Goal: Task Accomplishment & Management: Manage account settings

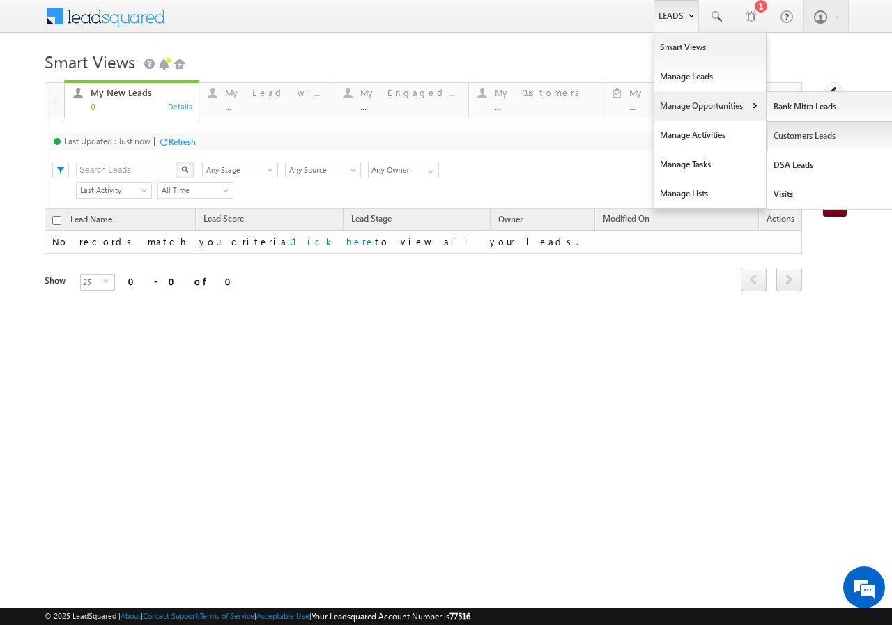
click at [812, 135] on link "Customers Leads" at bounding box center [831, 135] width 128 height 29
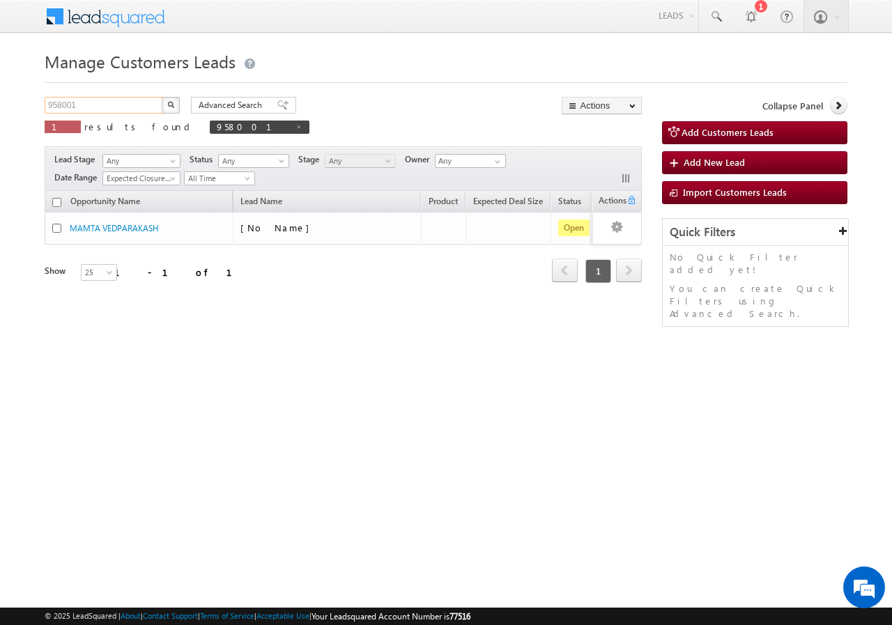
click at [105, 103] on input "958001" at bounding box center [104, 105] width 119 height 17
type input "9"
paste input "929974"
type input "929974"
click at [162, 97] on button "button" at bounding box center [171, 105] width 18 height 17
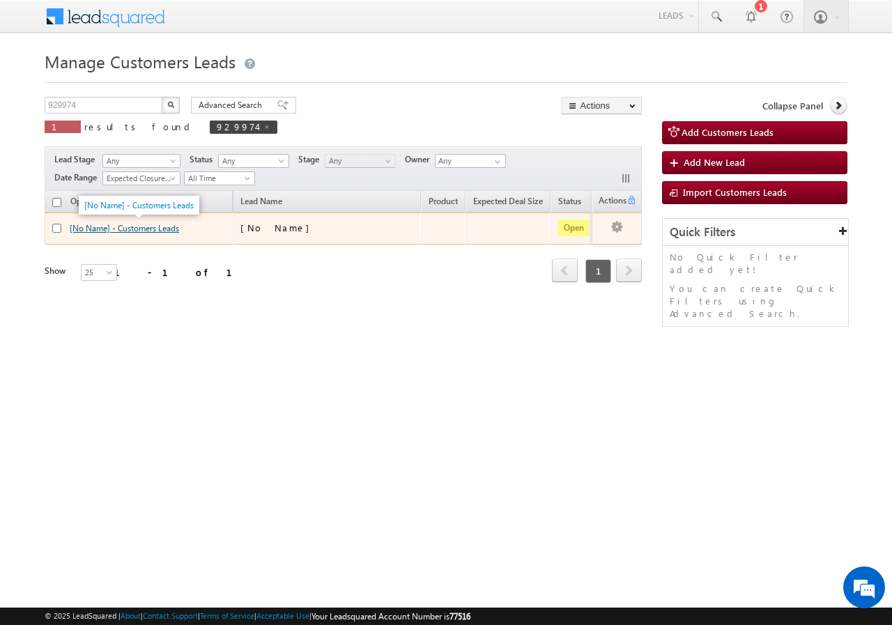
click at [89, 227] on link "[No Name] - Customers Leads" at bounding box center [124, 228] width 109 height 10
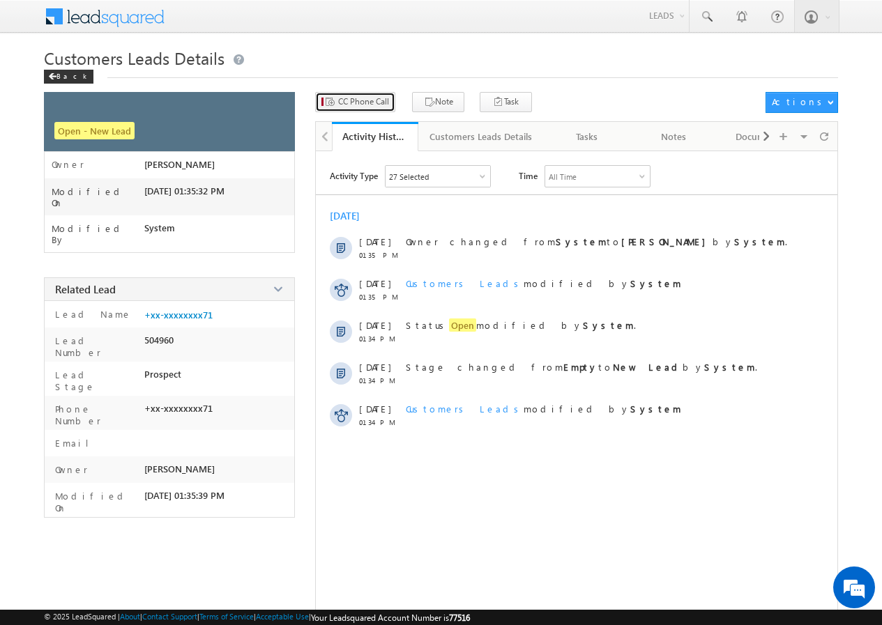
click at [369, 105] on span "CC Phone Call" at bounding box center [363, 101] width 51 height 13
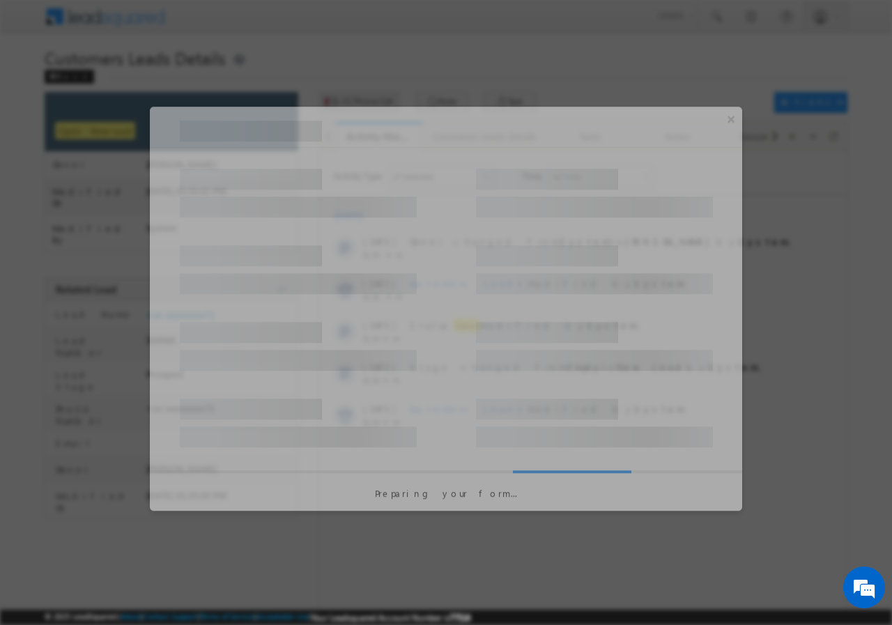
click at [369, 105] on div at bounding box center [446, 312] width 892 height 625
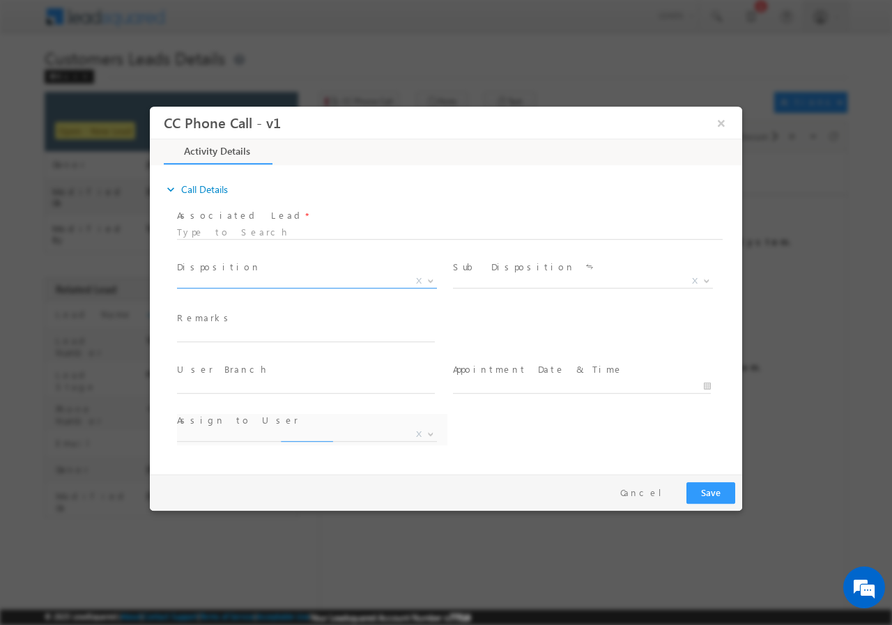
select select "nihar.sawant+cc1@leadsquared.com"
click at [433, 279] on b at bounding box center [430, 279] width 8 height 5
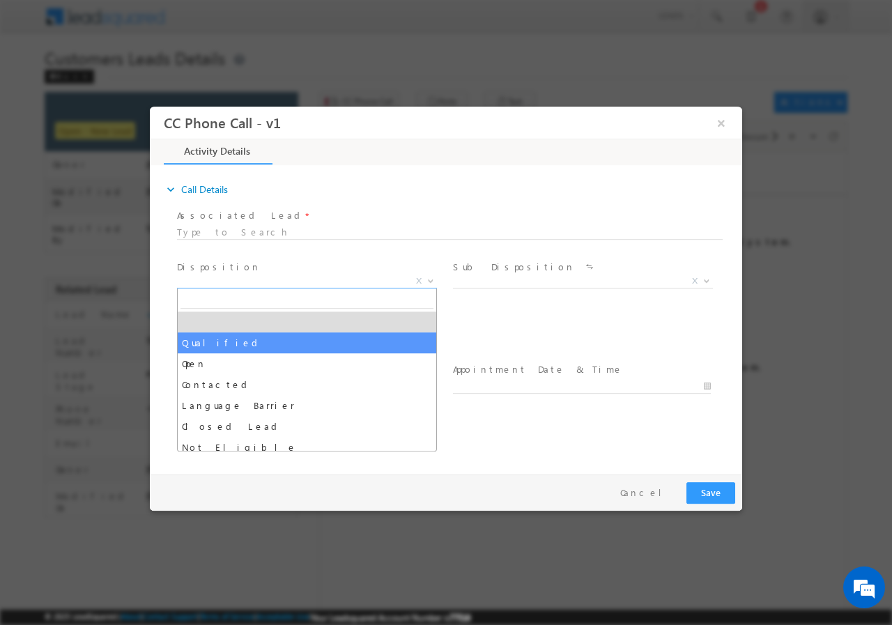
drag, startPoint x: 208, startPoint y: 340, endPoint x: 309, endPoint y: 340, distance: 101.0
select select "Qualified"
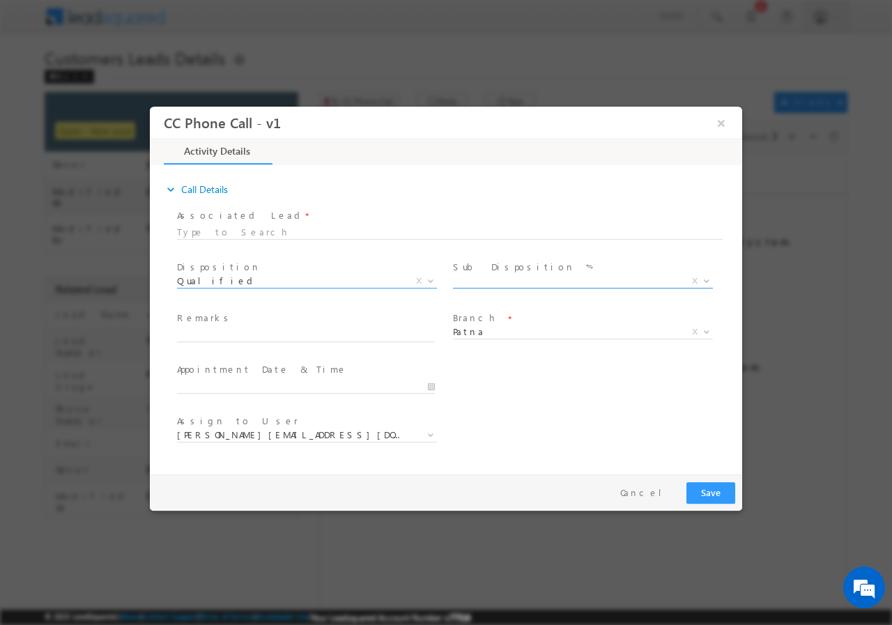
click at [705, 280] on b at bounding box center [706, 279] width 8 height 5
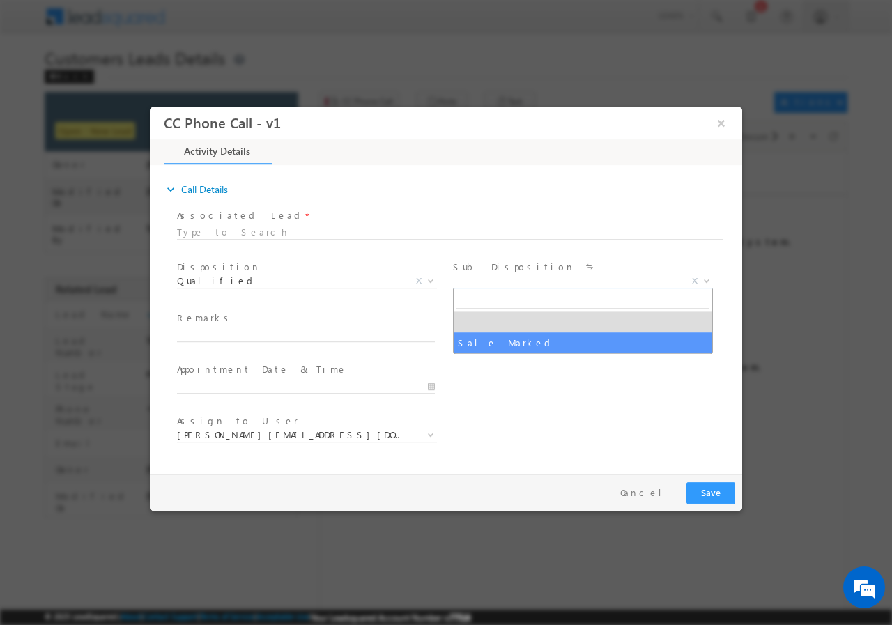
select select "Sale Marked"
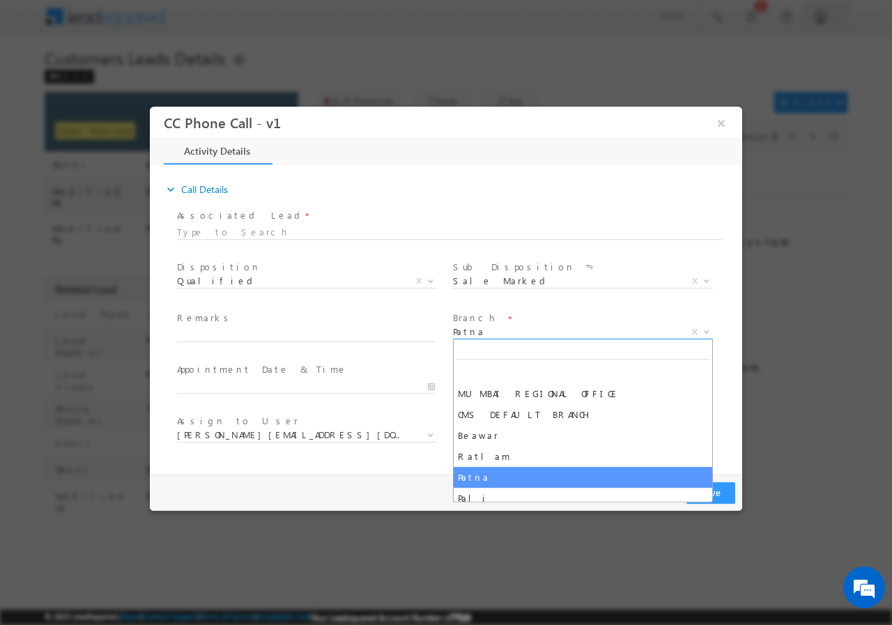
click at [704, 332] on b at bounding box center [706, 330] width 8 height 5
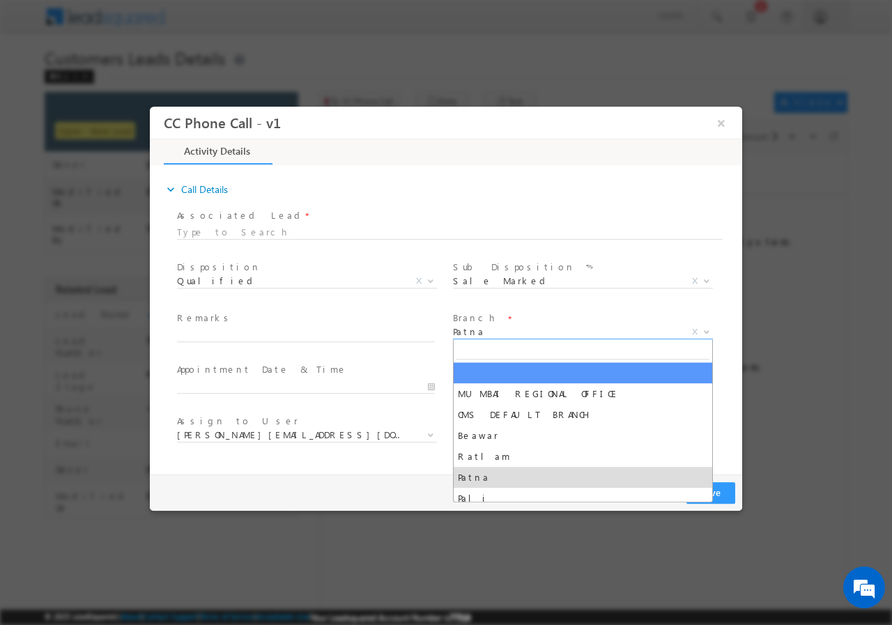
click at [500, 323] on span "Branch *" at bounding box center [581, 318] width 257 height 15
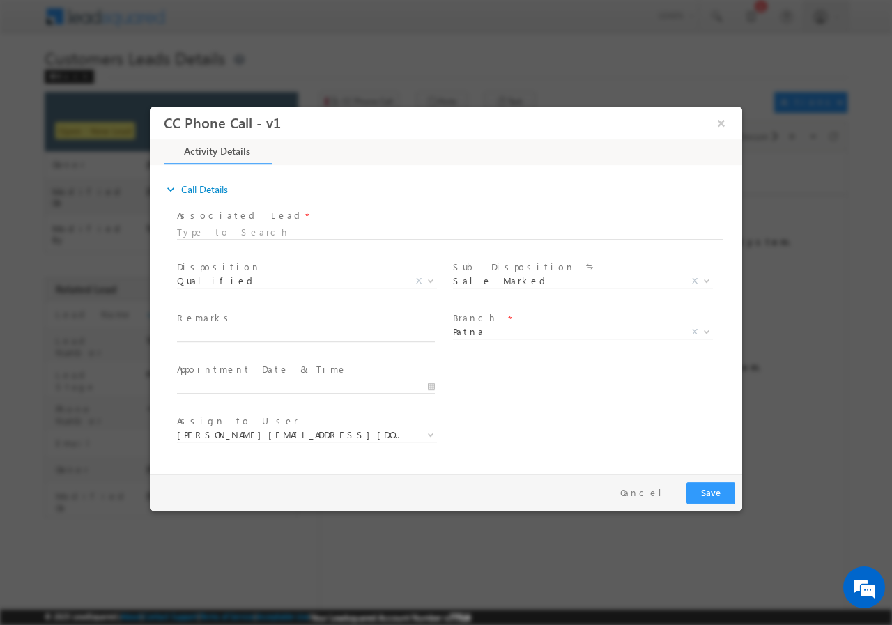
click at [562, 322] on span "Branch *" at bounding box center [581, 318] width 257 height 15
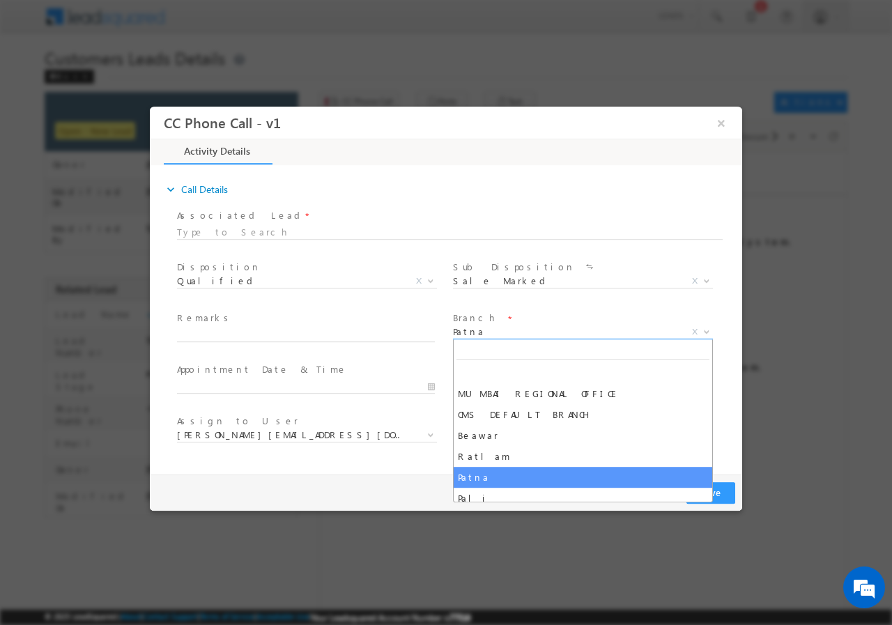
click at [705, 331] on b at bounding box center [706, 330] width 8 height 5
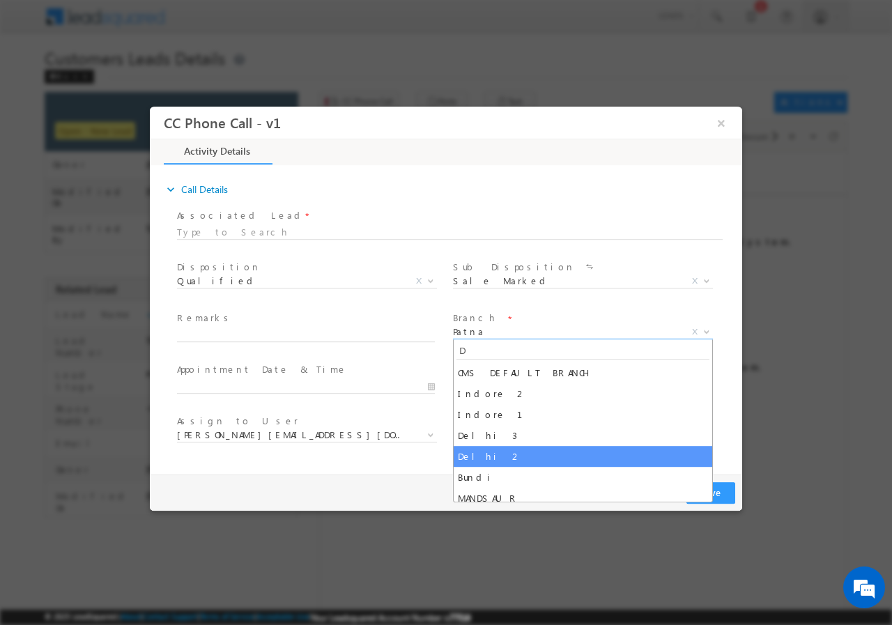
type input "D"
select select "Delhi 2"
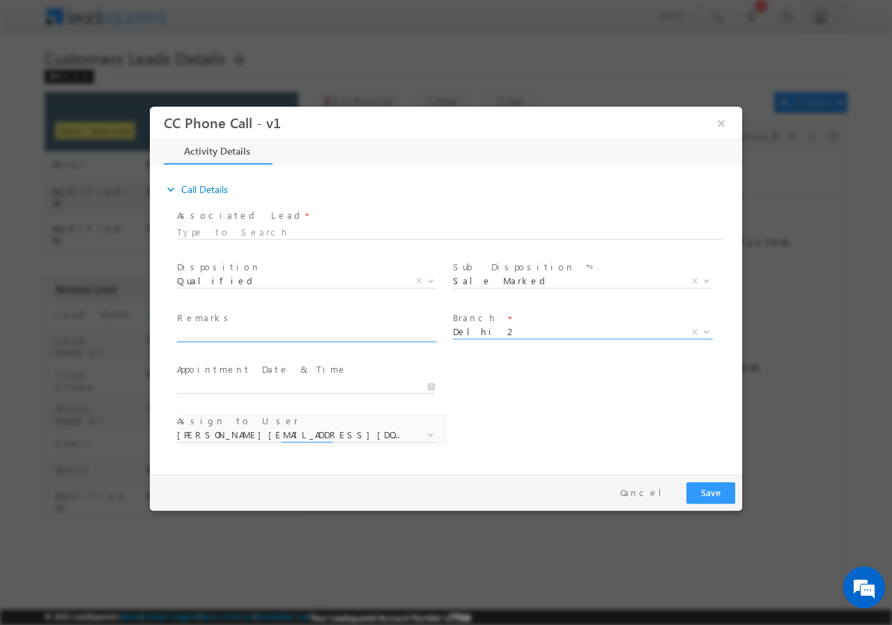
select select "arjun.harendra@sgrlimited.in"
click at [284, 334] on input "text" at bounding box center [306, 335] width 258 height 14
click at [233, 330] on input "text" at bounding box center [306, 335] width 258 height 14
paste input "DEHLI-110076 //9627003271//VB_Know_More//929974//SHARMILA DEVI // 30// SHREEDEP…"
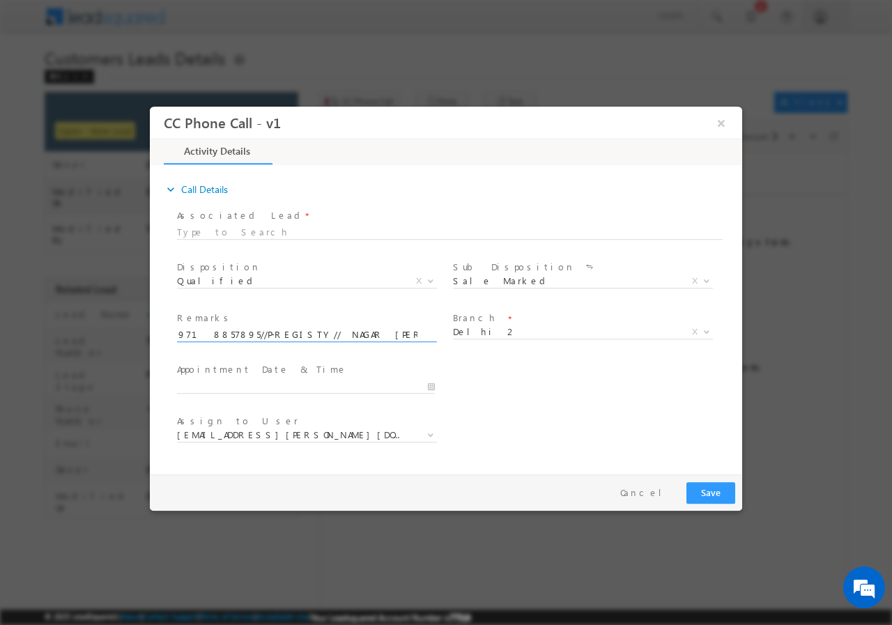
type input "DEHLI-110076 //9627003271//VB_Know_More//929974//SHARMILA DEVI // 30// SHREEDEP…"
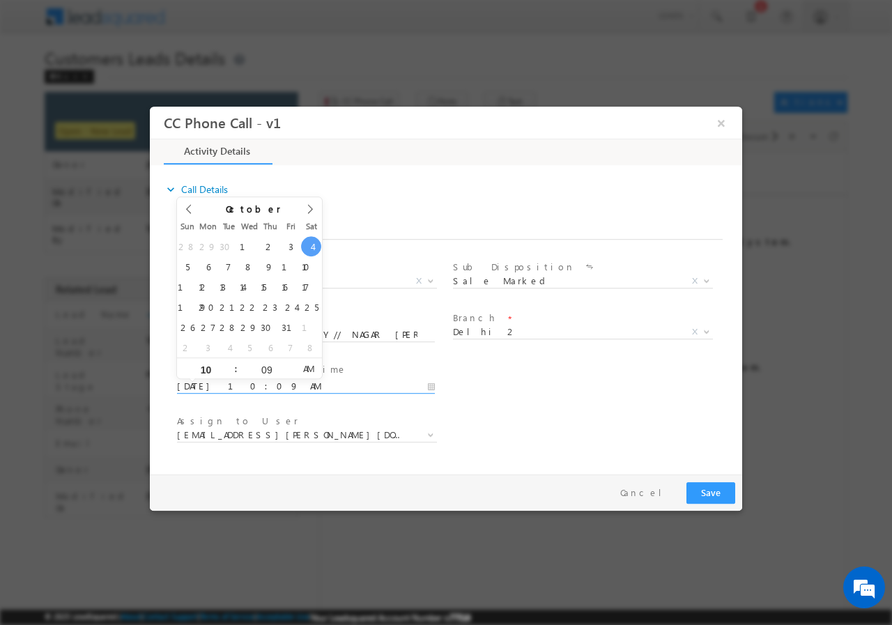
click at [426, 385] on input "10/04/2025 10:09 AM" at bounding box center [306, 386] width 258 height 14
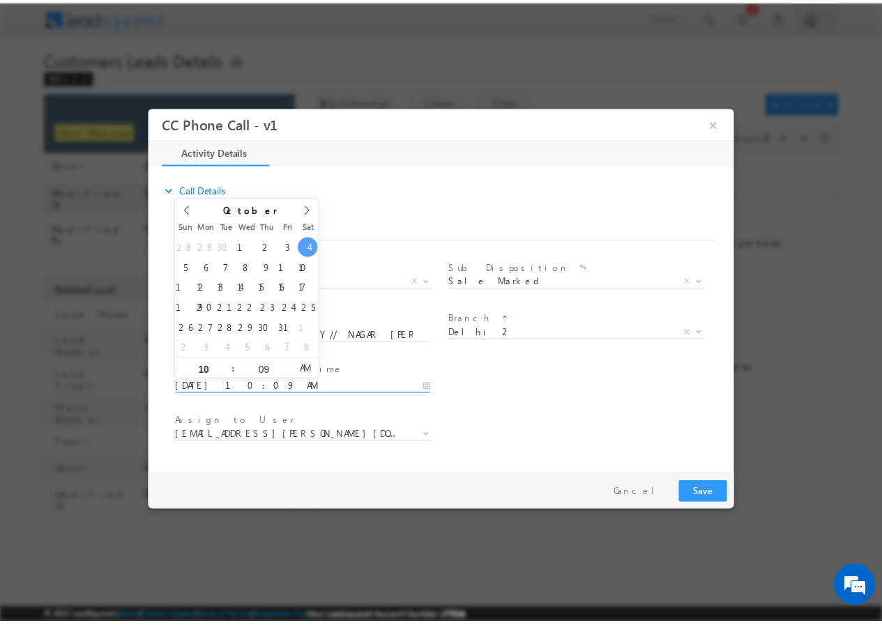
scroll to position [0, 0]
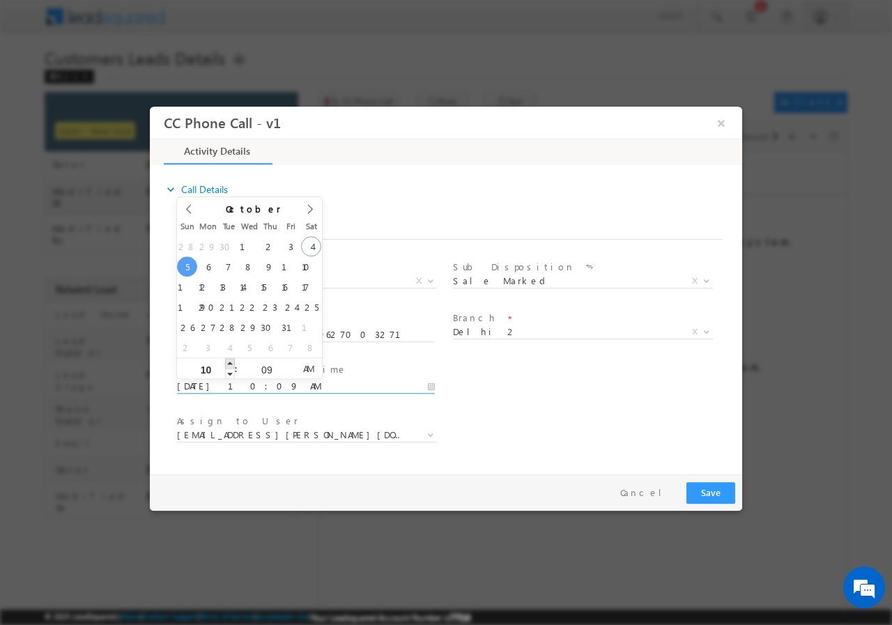
type input "10/05/2025 11:09 AM"
type input "11"
click at [229, 360] on span at bounding box center [230, 362] width 10 height 10
type input "10/05/2025 12:09 PM"
type input "12"
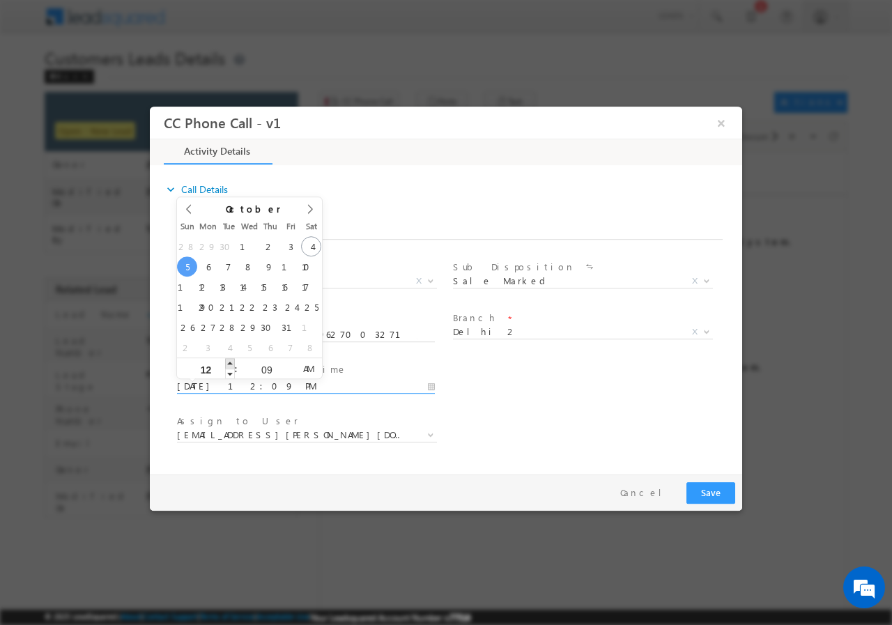
click at [229, 360] on span at bounding box center [230, 362] width 10 height 10
type input "10/05/2025 1:09 PM"
type input "01"
click at [229, 360] on span at bounding box center [230, 362] width 10 height 10
type input "10/05/2025 2:09 PM"
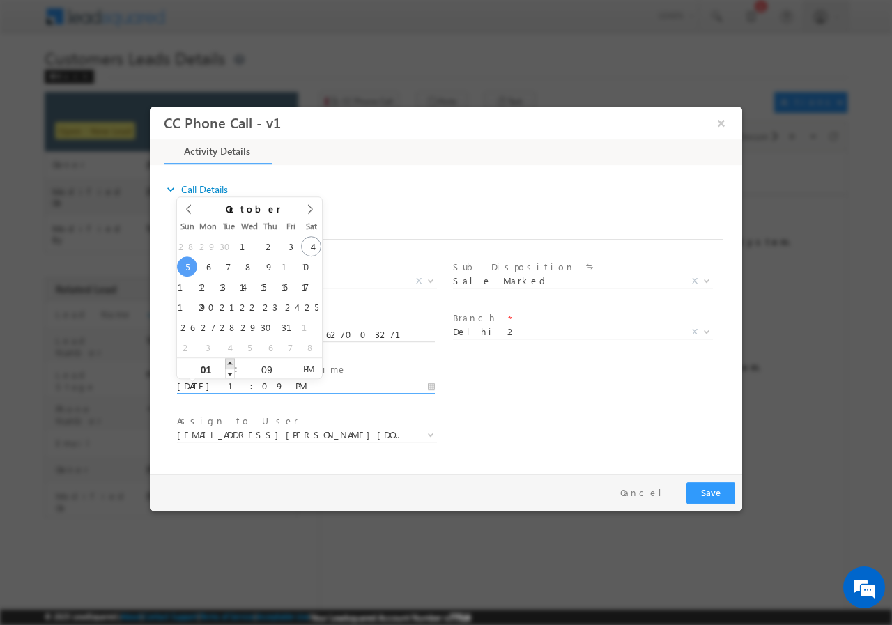
type input "02"
click at [229, 360] on span at bounding box center [230, 362] width 10 height 10
type input "10/05/2025 2:08 PM"
type input "08"
click at [291, 371] on span at bounding box center [291, 373] width 10 height 10
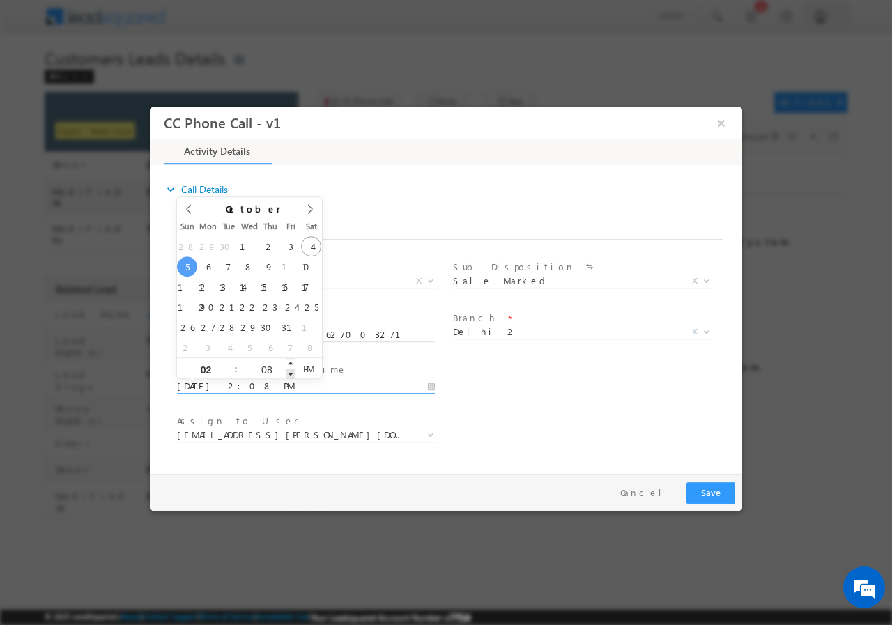
type input "10/05/2025 2:07 PM"
type input "07"
click at [291, 371] on span at bounding box center [291, 373] width 10 height 10
type input "10/05/2025 2:06 PM"
type input "06"
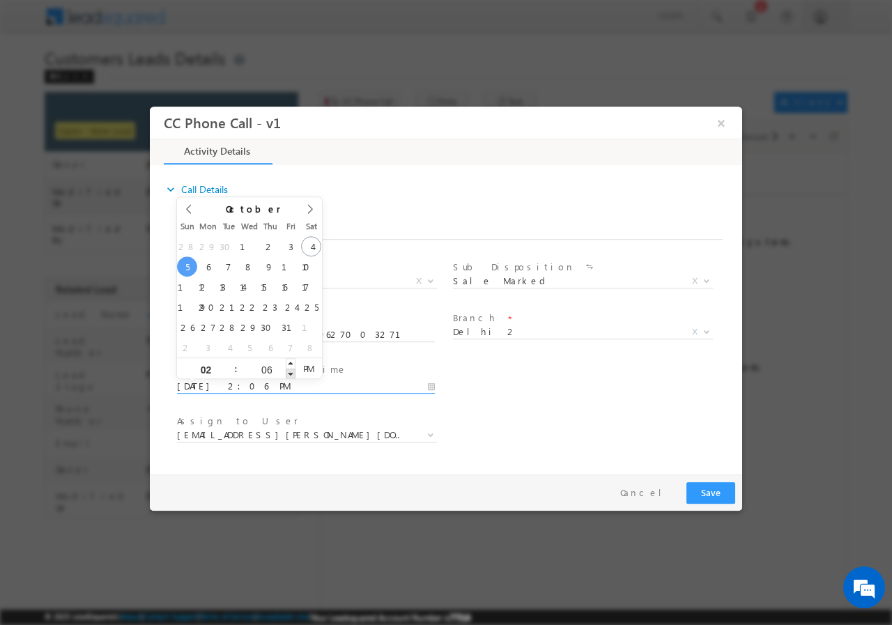
click at [291, 371] on span at bounding box center [291, 373] width 10 height 10
type input "10/05/2025 2:05 PM"
type input "05"
click at [291, 371] on span at bounding box center [291, 373] width 10 height 10
type input "10/05/2025 2:04 PM"
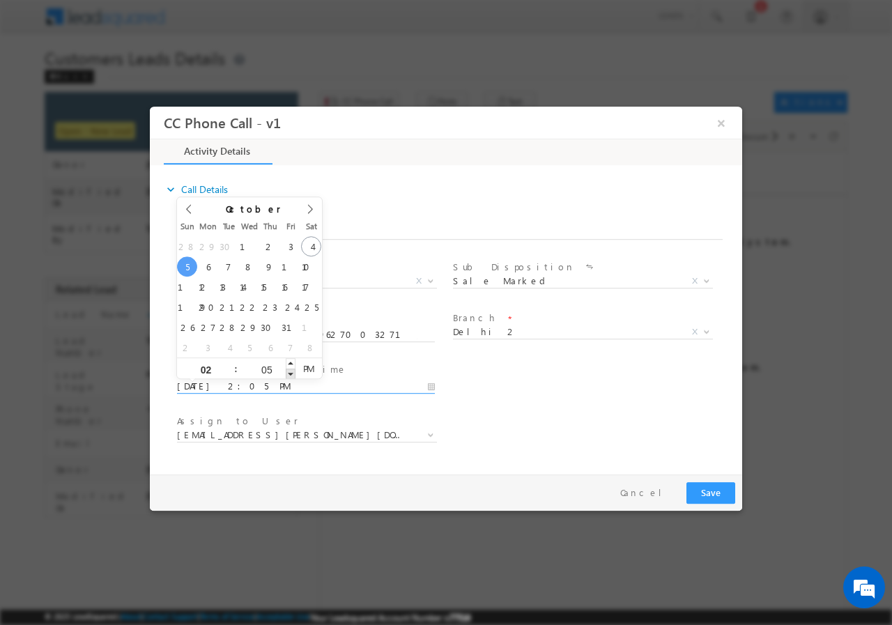
type input "04"
click at [291, 371] on span at bounding box center [291, 373] width 10 height 10
type input "10/05/2025 2:03 PM"
type input "03"
click at [291, 371] on span at bounding box center [291, 373] width 10 height 10
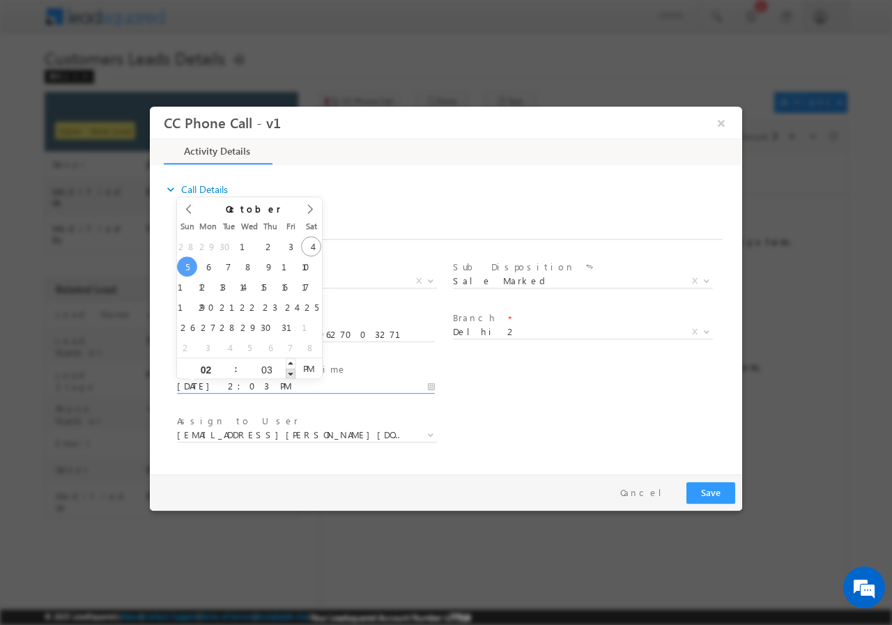
type input "10/05/2025 2:02 PM"
type input "02"
click at [291, 371] on span at bounding box center [291, 373] width 10 height 10
type input "10/05/2025 2:01 PM"
type input "01"
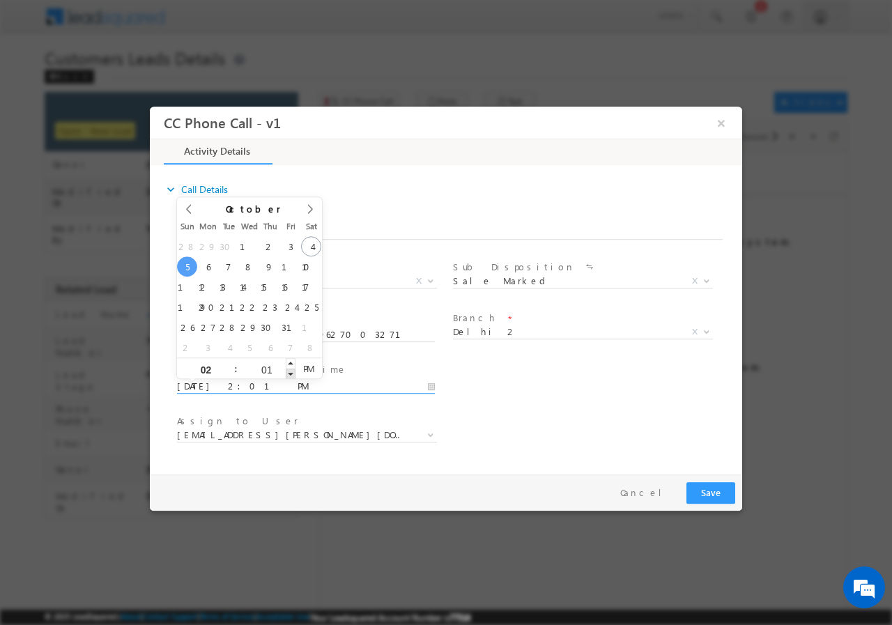
click at [291, 371] on span at bounding box center [291, 373] width 10 height 10
type input "10/05/2025 2:00 PM"
type input "00"
click at [291, 371] on span at bounding box center [291, 373] width 10 height 10
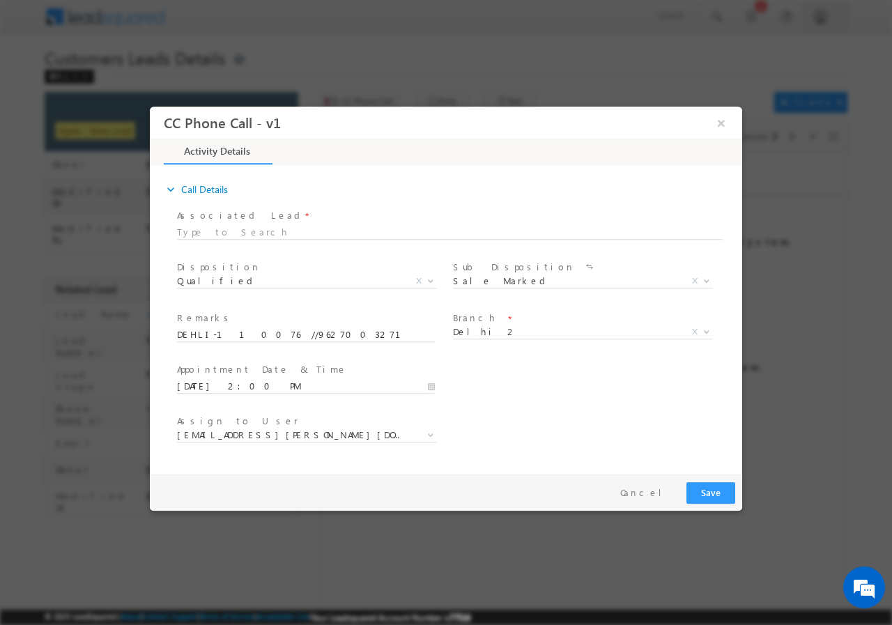
drag, startPoint x: 639, startPoint y: 394, endPoint x: 552, endPoint y: 414, distance: 89.3
click at [638, 394] on div "User Branch * Appointment Date & Time * 10/05/2025 2:00 PM" at bounding box center [458, 385] width 568 height 52
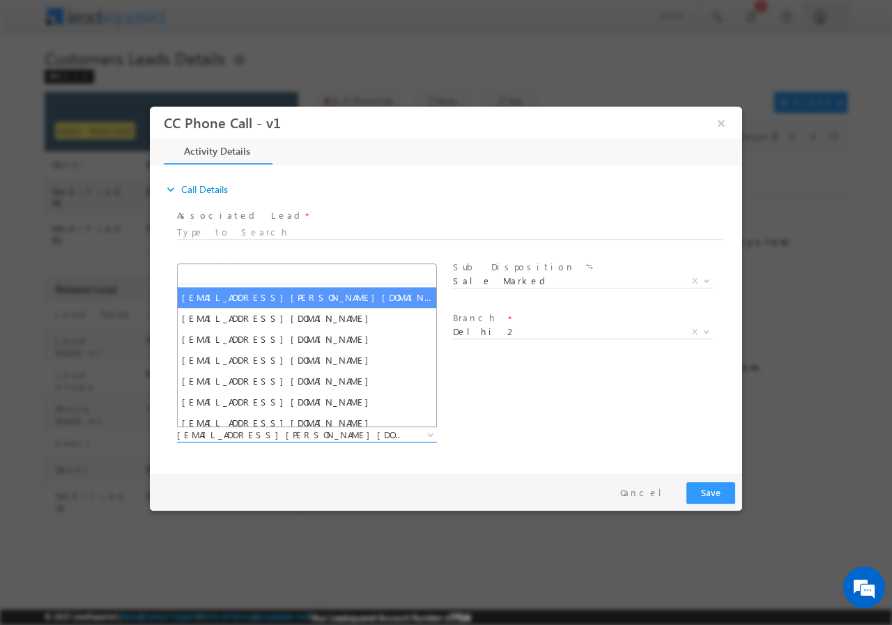
click at [328, 433] on span "arjun.harendra@sgrlimited.in" at bounding box center [290, 434] width 226 height 13
type input "[PERSON_NAME]"
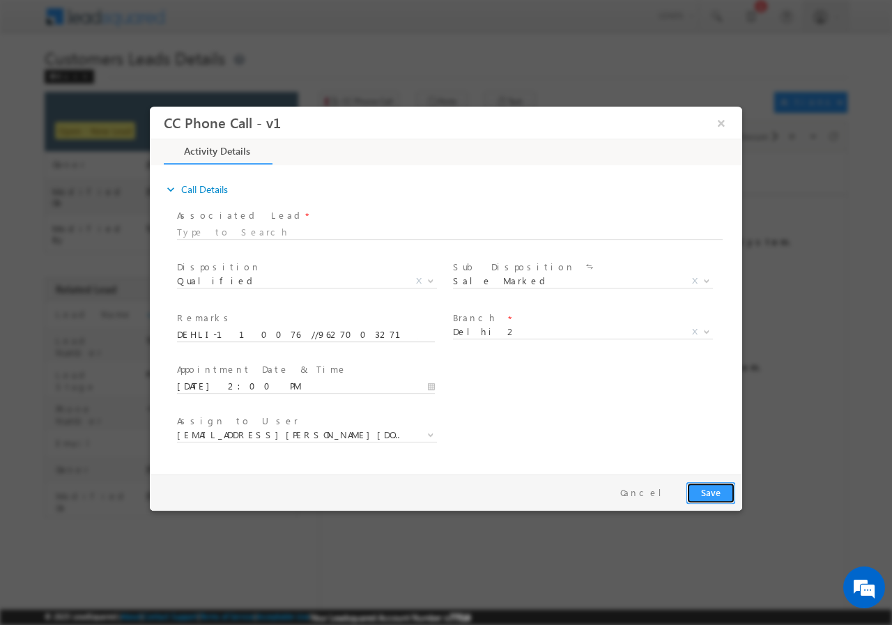
click at [718, 491] on button "Save" at bounding box center [710, 493] width 49 height 22
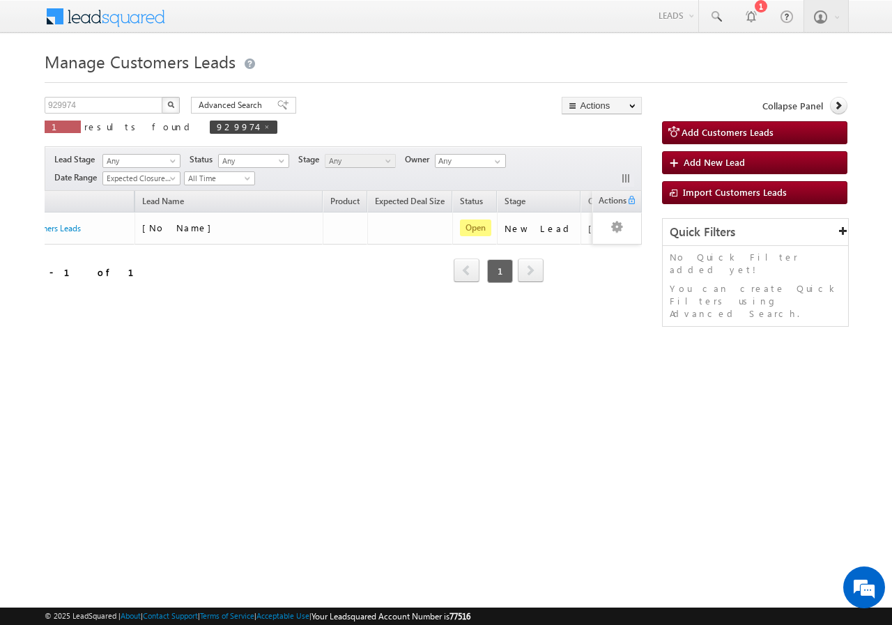
scroll to position [0, 123]
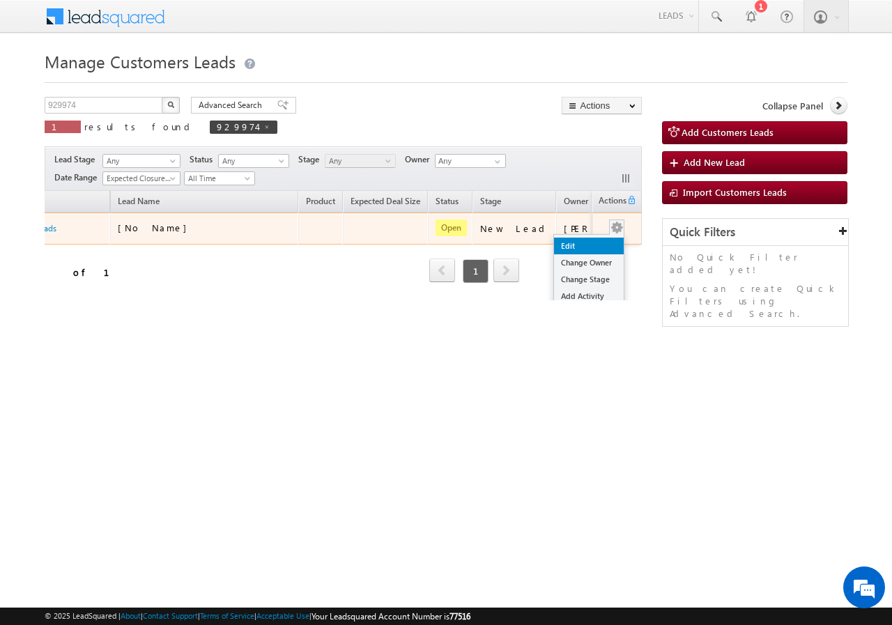
click at [573, 245] on link "Edit" at bounding box center [589, 246] width 70 height 17
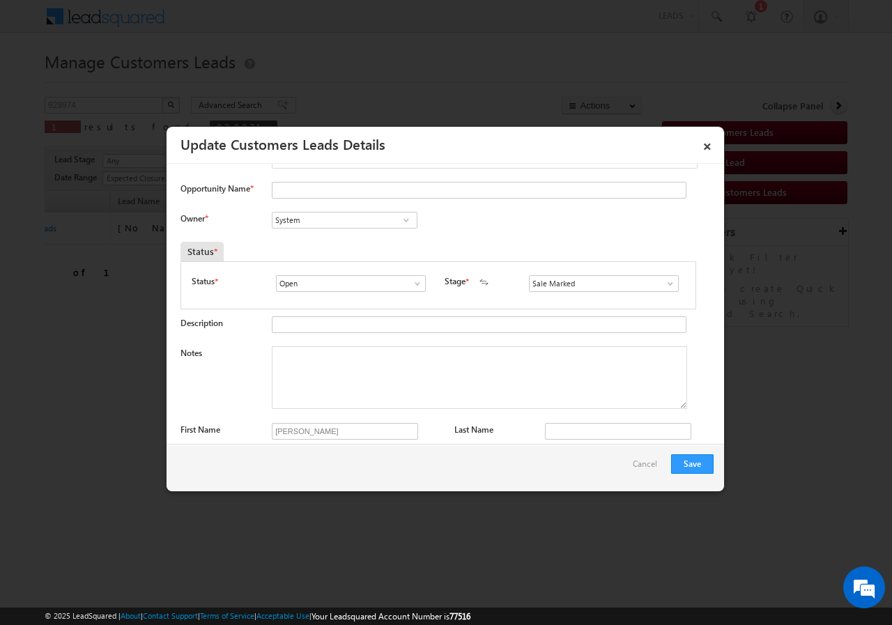
scroll to position [0, 0]
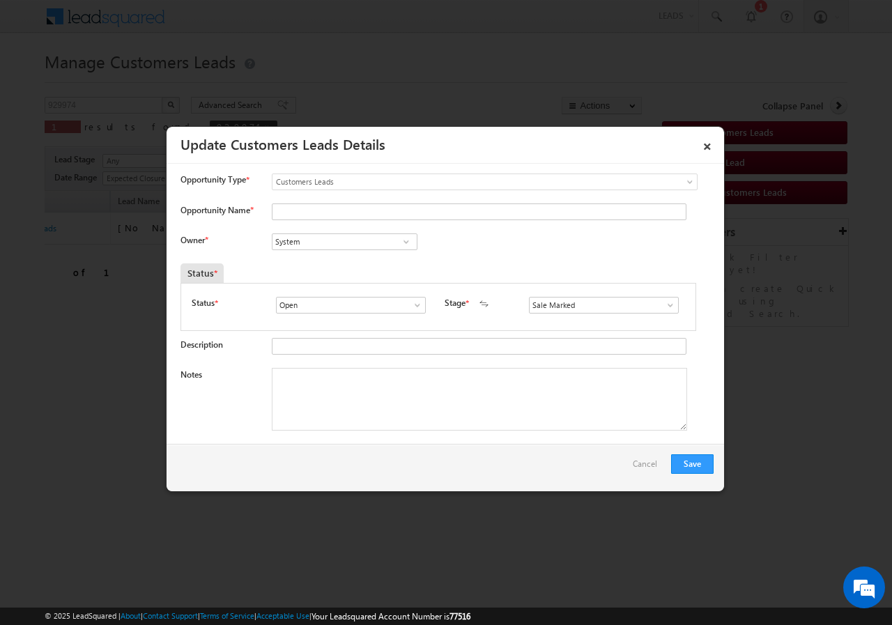
click at [404, 241] on span at bounding box center [406, 241] width 14 height 11
click at [484, 242] on div "Owner * System System Aakash Mewada Aashish Pawar Aashutosh Shrivastava Abhishe…" at bounding box center [446, 244] width 533 height 23
click at [709, 143] on link "×" at bounding box center [707, 144] width 24 height 24
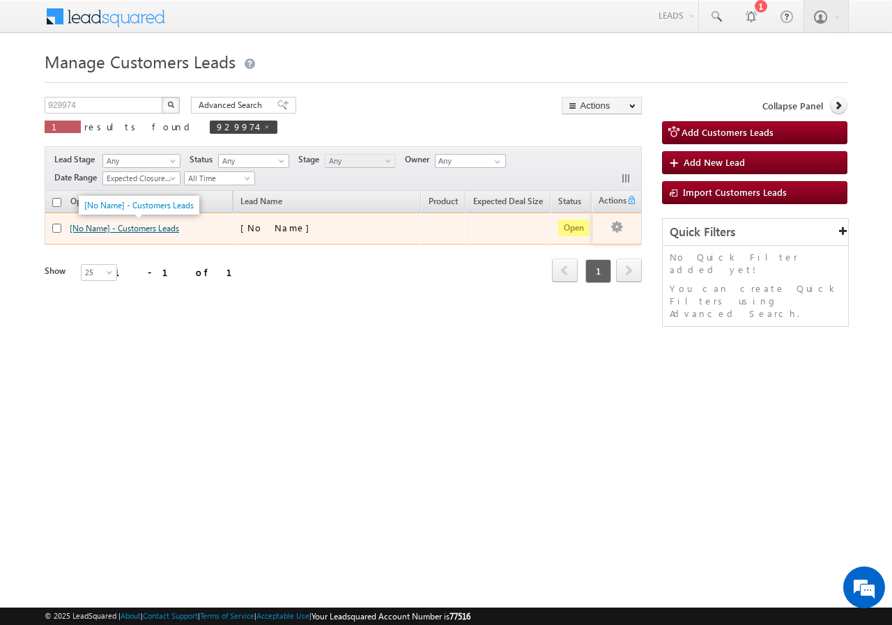
click at [93, 226] on link "[No Name] - Customers Leads" at bounding box center [124, 228] width 109 height 10
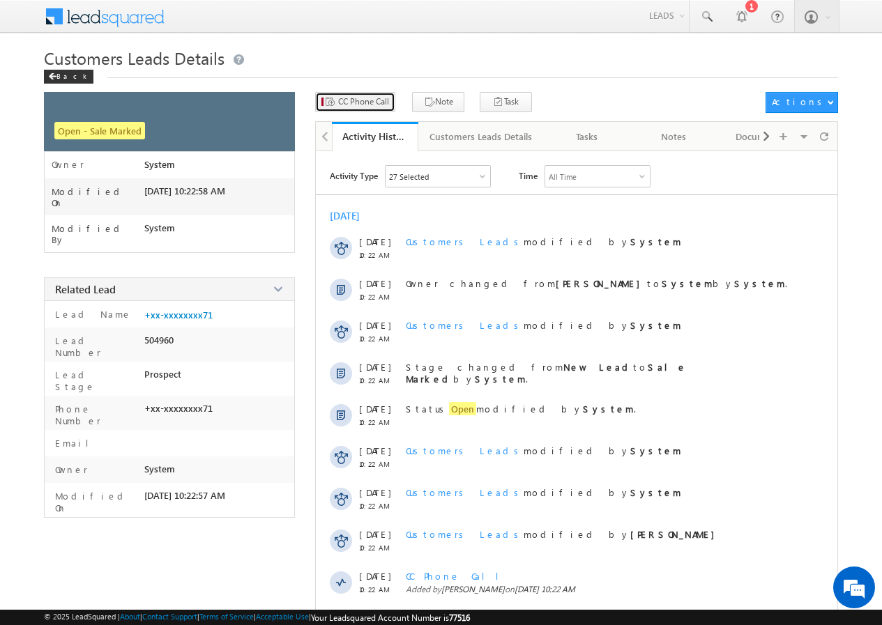
click at [359, 101] on span "CC Phone Call" at bounding box center [363, 101] width 51 height 13
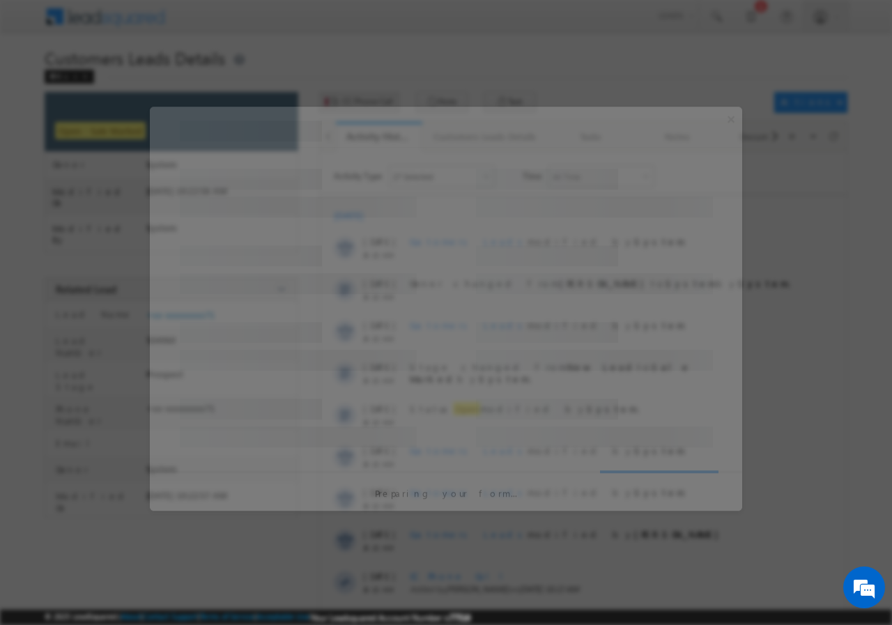
click at [359, 101] on div at bounding box center [446, 312] width 892 height 625
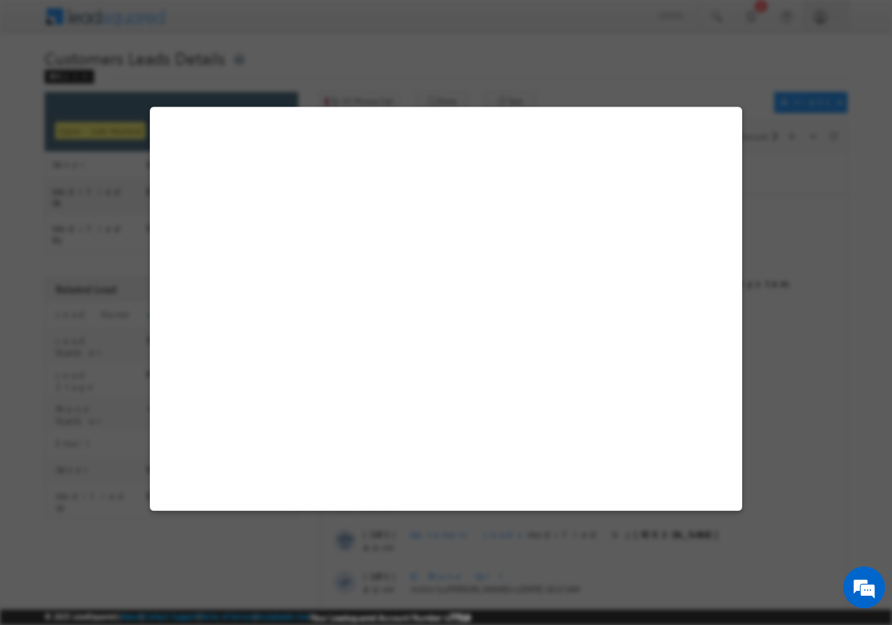
select select "Delhi 2"
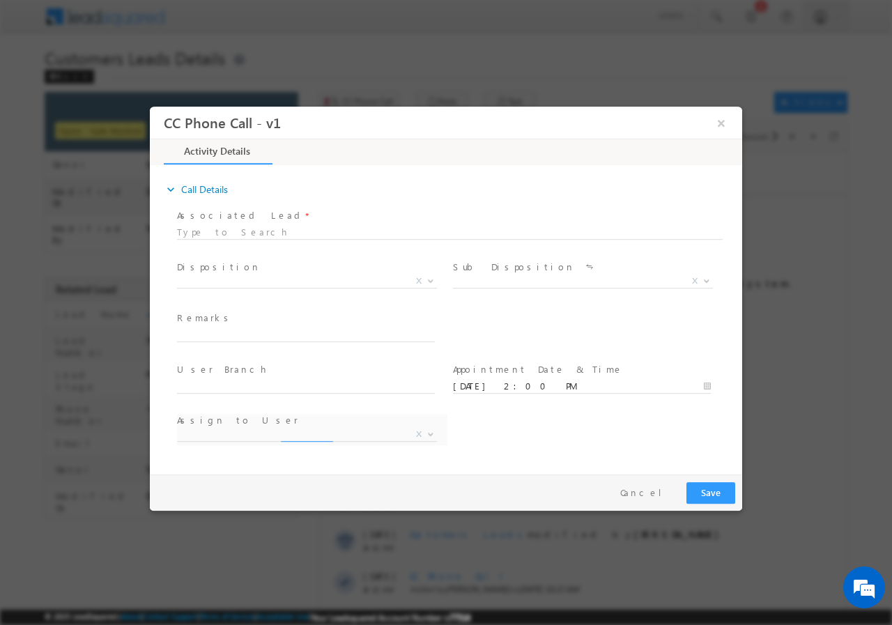
select select "arjun.harendra@sgrlimited.in"
click at [426, 278] on span at bounding box center [429, 280] width 14 height 18
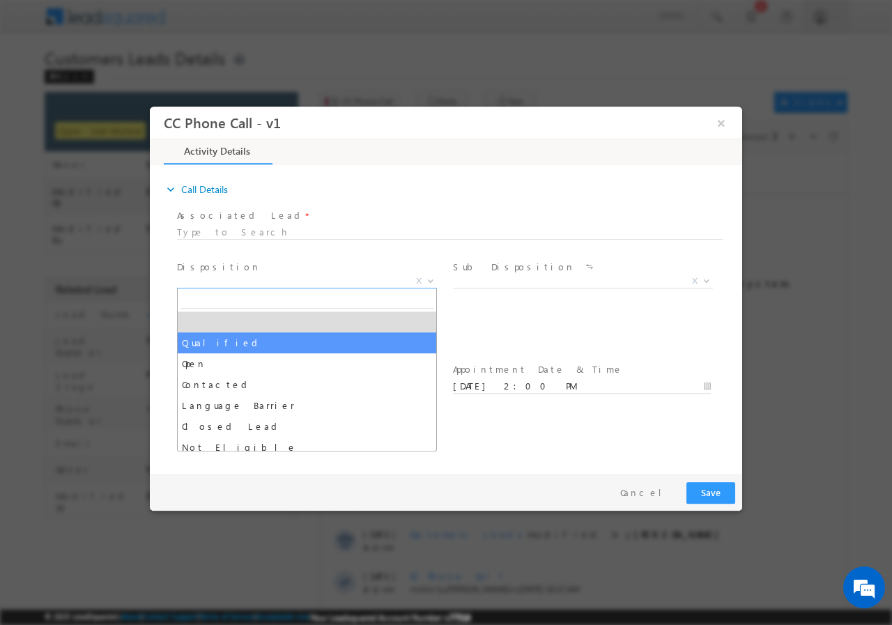
select select "Qualified"
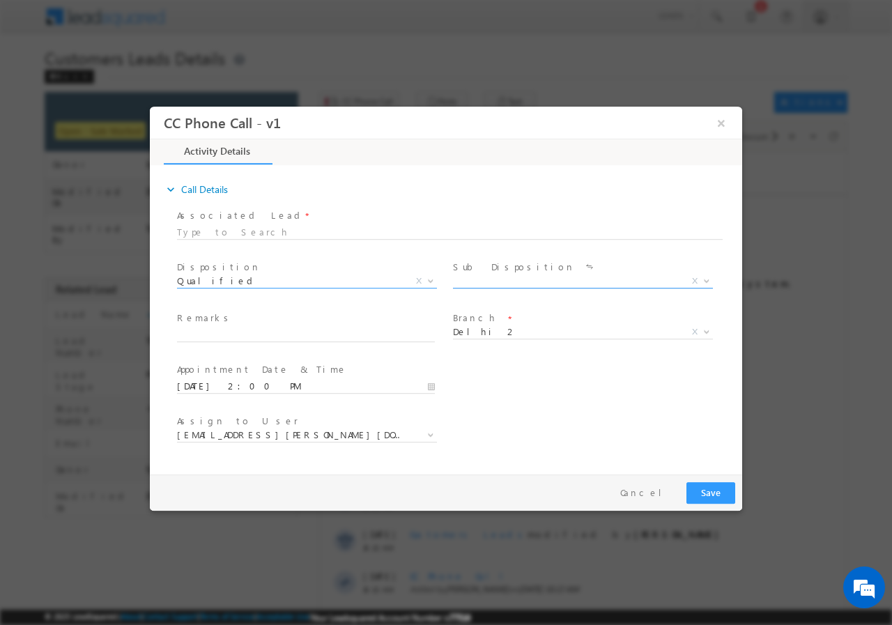
click at [705, 284] on span at bounding box center [705, 280] width 14 height 18
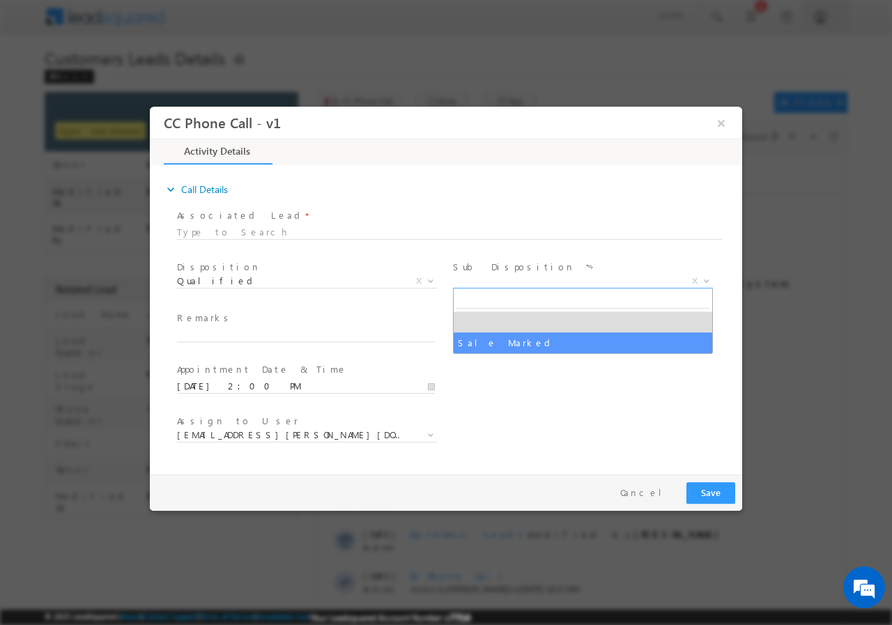
drag, startPoint x: 569, startPoint y: 333, endPoint x: 471, endPoint y: 344, distance: 98.1
select select "Sale Marked"
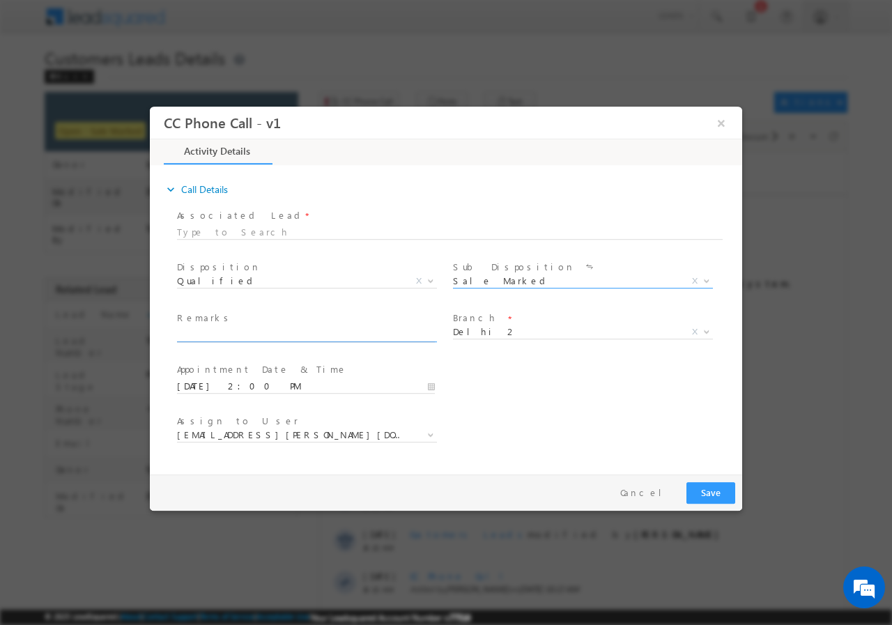
click at [395, 330] on input "text" at bounding box center [306, 335] width 258 height 14
click at [425, 436] on span at bounding box center [429, 434] width 14 height 18
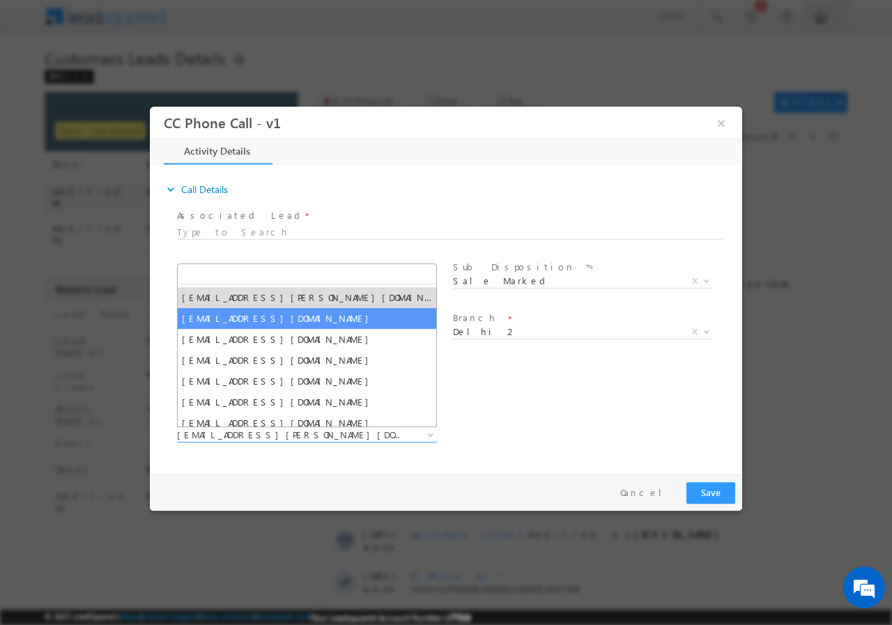
type input "[PERSON_NAME]"
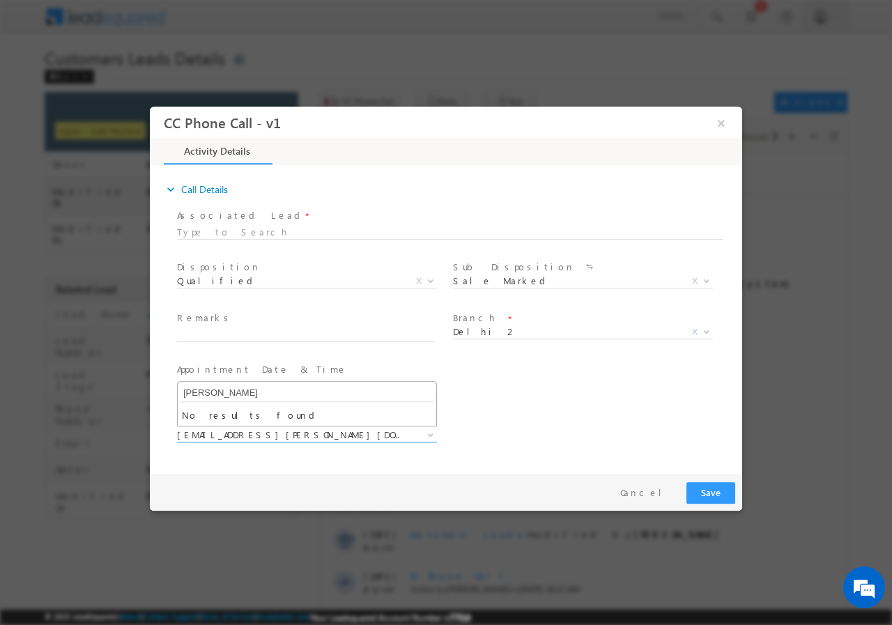
drag, startPoint x: 341, startPoint y: 394, endPoint x: 336, endPoint y: 404, distance: 11.5
click at [341, 393] on input "[PERSON_NAME]" at bounding box center [306, 392] width 253 height 17
click at [270, 333] on input "text" at bounding box center [306, 335] width 258 height 14
paste input "DEHLI-110076 //9627003271//VB_Know_More//929974//SHARMILA DEVI // 30// SHREEDEP…"
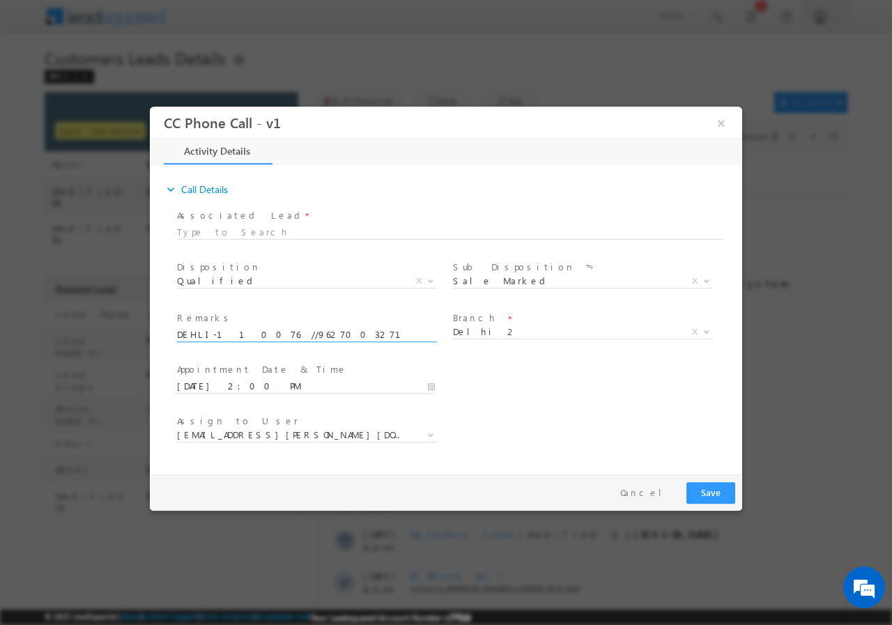
scroll to position [0, 682]
type input "DEHLI-110076 //9627003271//VB_Know_More//929974//SHARMILA DEVI // 30// SHREEDEP…"
click at [714, 491] on button "Save" at bounding box center [710, 493] width 49 height 22
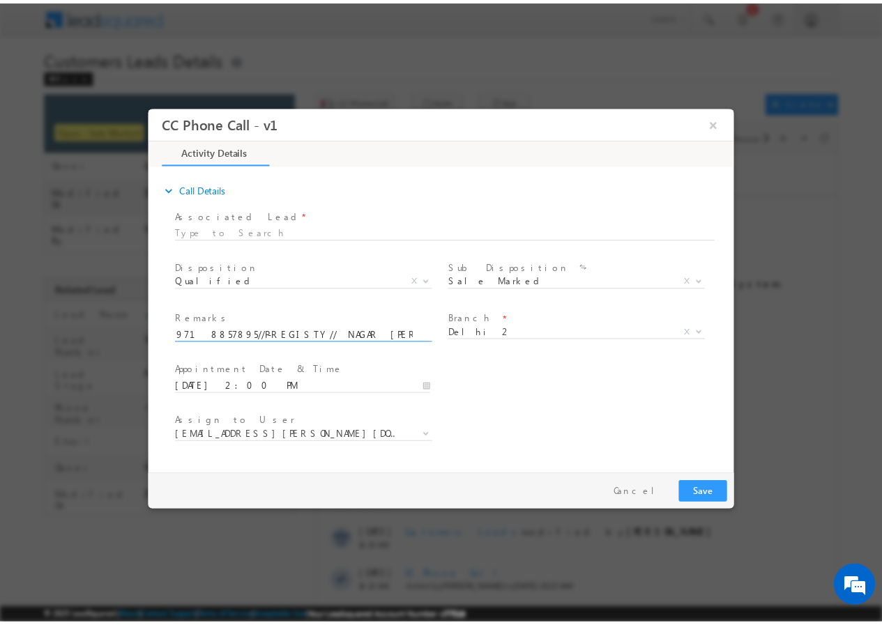
scroll to position [0, 0]
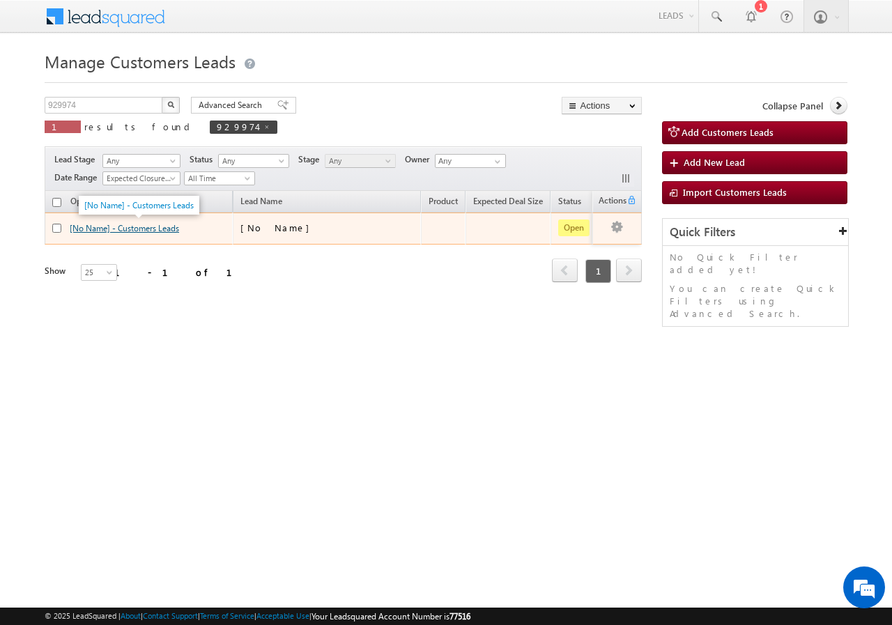
click at [117, 229] on link "[No Name] - Customers Leads" at bounding box center [124, 228] width 109 height 10
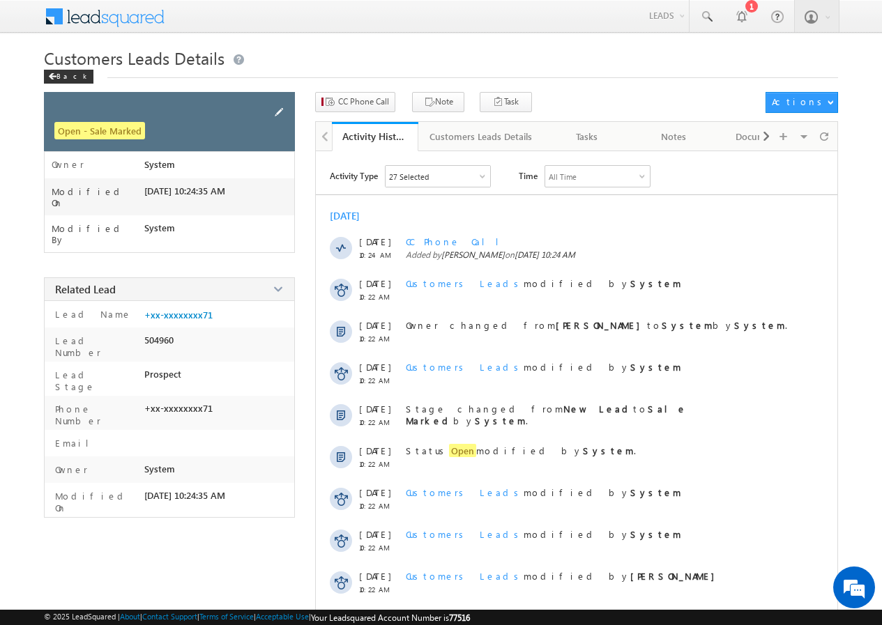
click at [276, 106] on span at bounding box center [278, 112] width 15 height 15
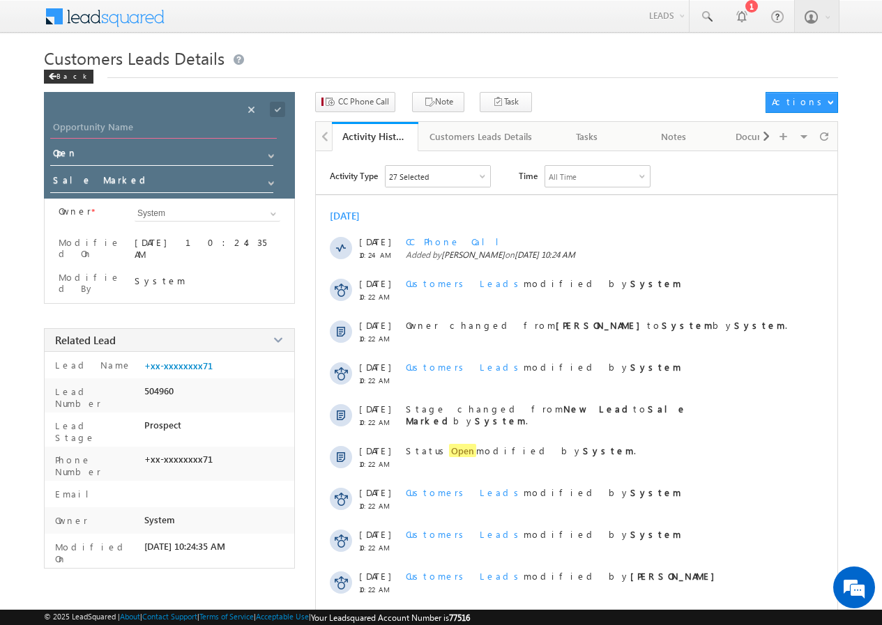
click at [141, 128] on input "Opportunity Name" at bounding box center [163, 129] width 226 height 20
paste input "[PERSON_NAME]"
type input "[PERSON_NAME]"
click at [278, 109] on span at bounding box center [277, 109] width 15 height 15
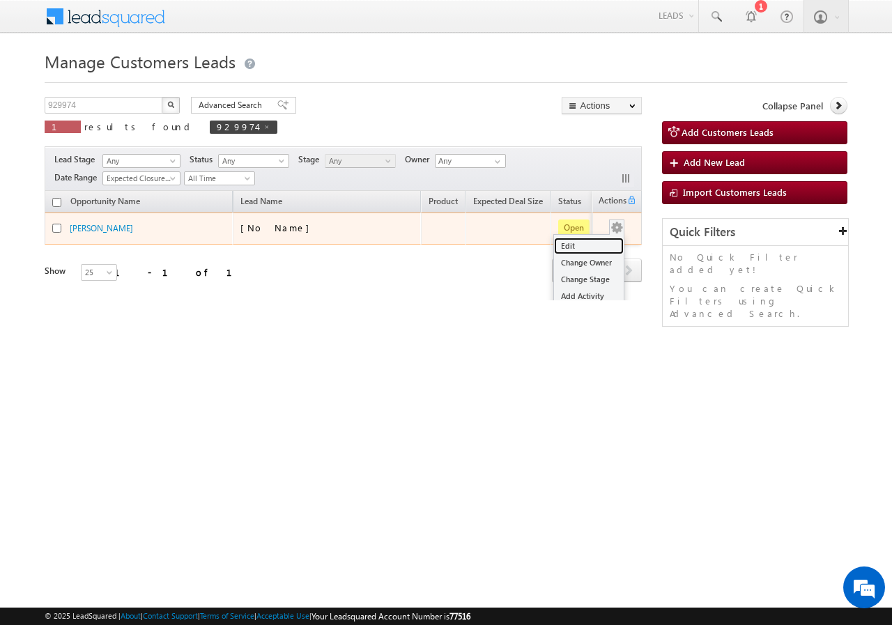
drag, startPoint x: 606, startPoint y: 233, endPoint x: 569, endPoint y: 243, distance: 37.5
click at [569, 243] on link "Edit" at bounding box center [589, 246] width 70 height 17
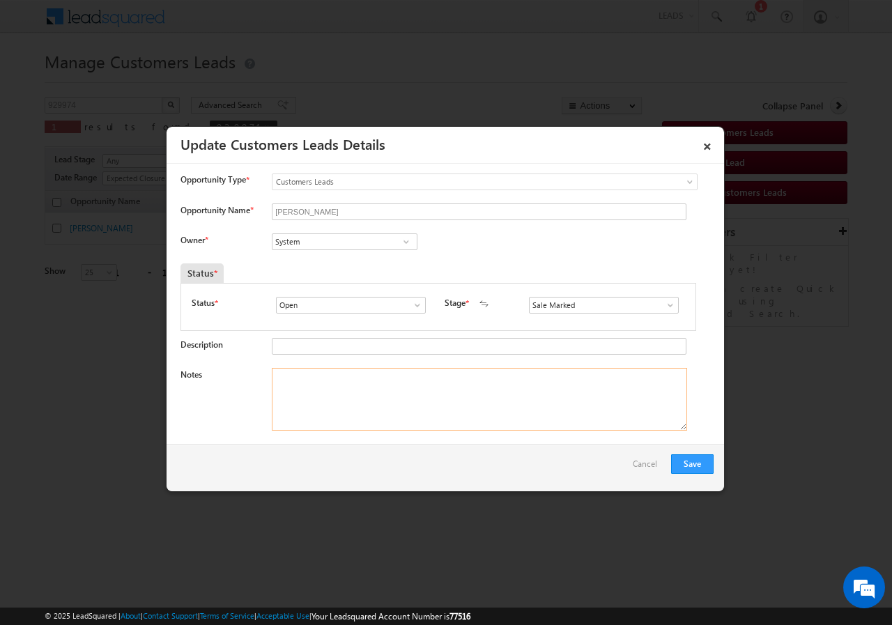
click at [415, 389] on textarea "Notes" at bounding box center [479, 399] width 415 height 63
paste textarea "DEHLI-110076 //9627003271//VB_Know_More//929974//[PERSON_NAME] // 30// [PERSON_…"
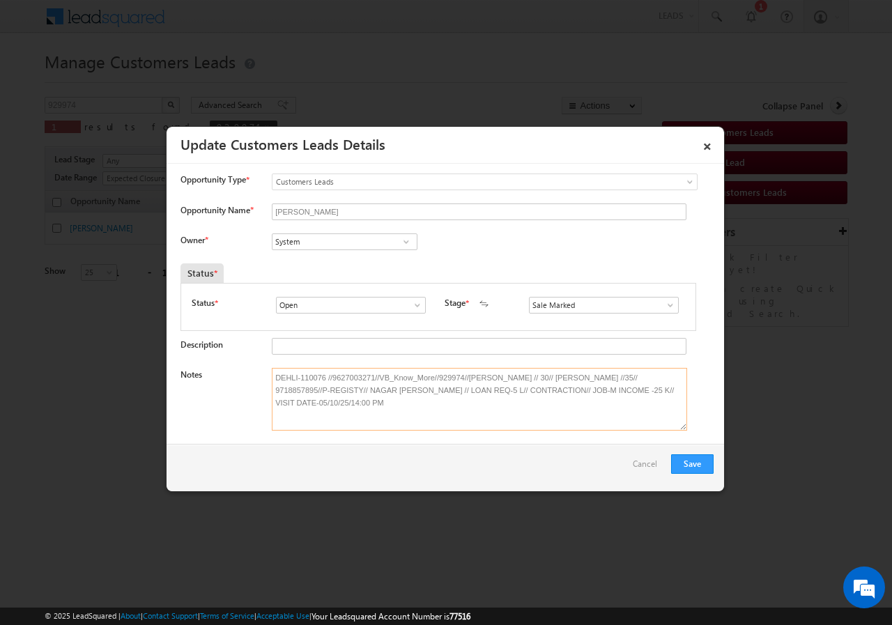
type textarea "DEHLI-110076 //9627003271//VB_Know_More//929974//[PERSON_NAME] // 30// [PERSON_…"
click at [326, 245] on input "System" at bounding box center [345, 241] width 146 height 17
click at [410, 243] on link at bounding box center [405, 242] width 17 height 14
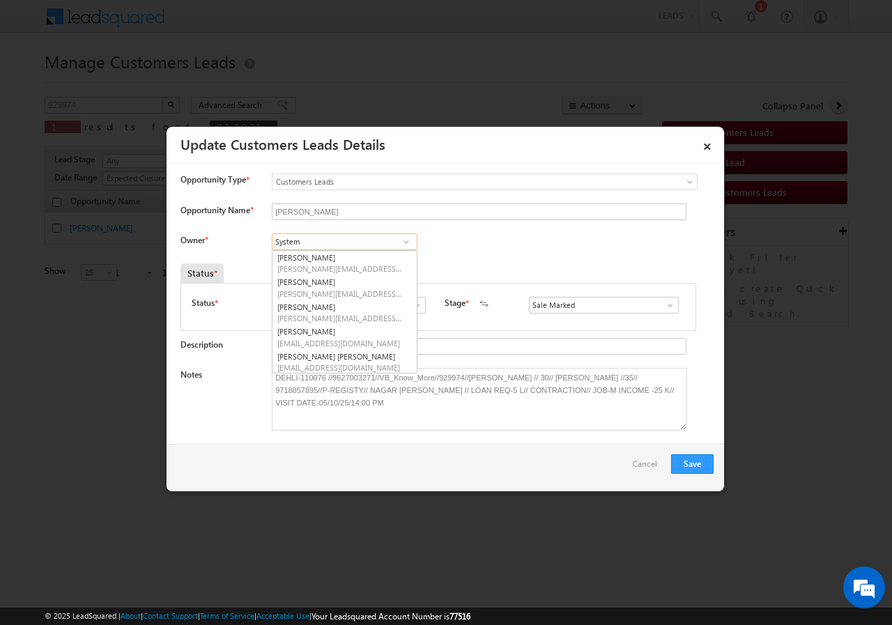
click at [352, 243] on input "System" at bounding box center [345, 241] width 146 height 17
type input "S"
paste input "[PERSON_NAME]"
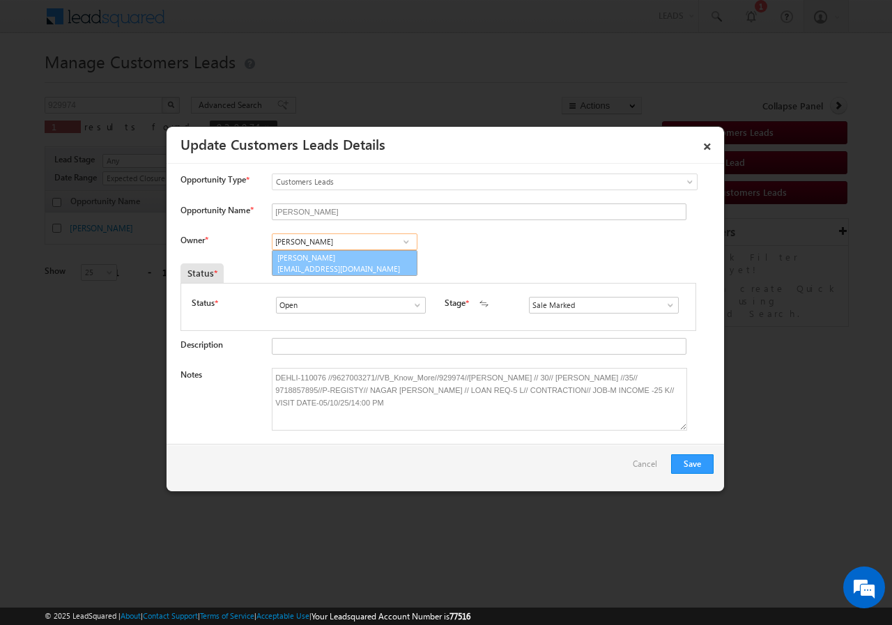
click at [378, 258] on link "[PERSON_NAME] [PERSON_NAME][EMAIL_ADDRESS][DOMAIN_NAME]" at bounding box center [345, 263] width 146 height 26
type input "[PERSON_NAME]"
click at [691, 463] on button "Save" at bounding box center [692, 464] width 43 height 20
